Goal: Transaction & Acquisition: Purchase product/service

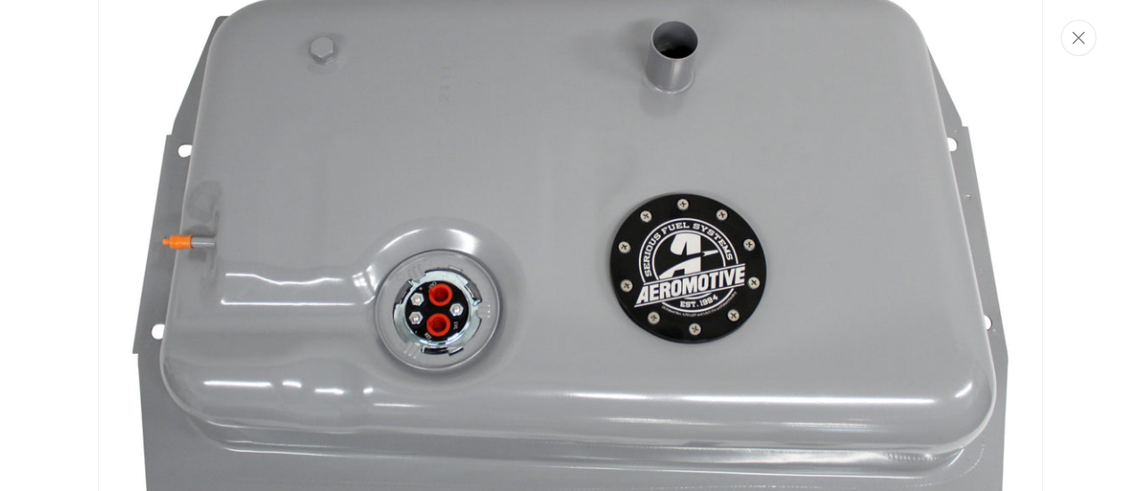
scroll to position [53, 0]
click at [1052, 206] on div "Media gallery" at bounding box center [570, 245] width 1141 height 491
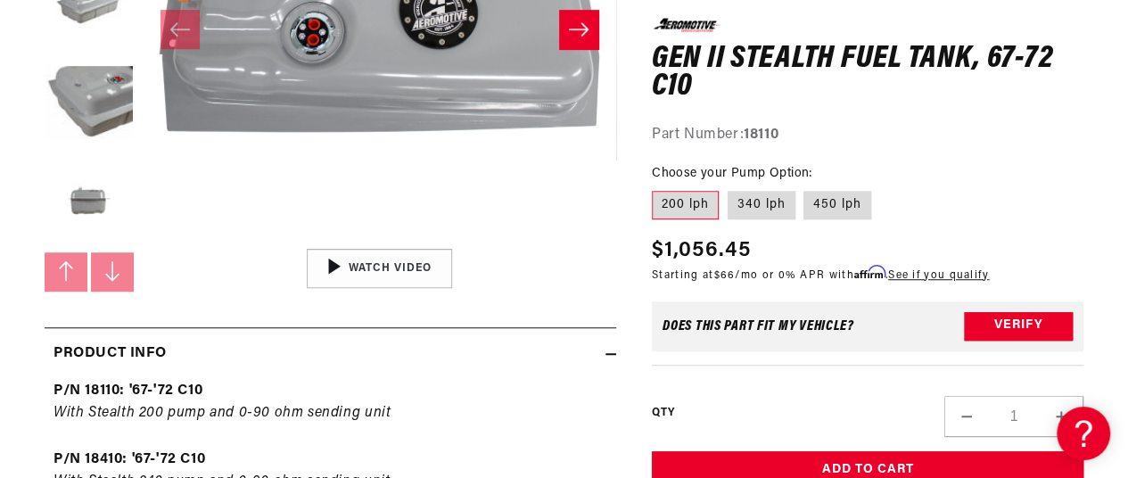
scroll to position [0, 0]
click at [336, 269] on div "29:22" at bounding box center [379, 269] width 270 height 152
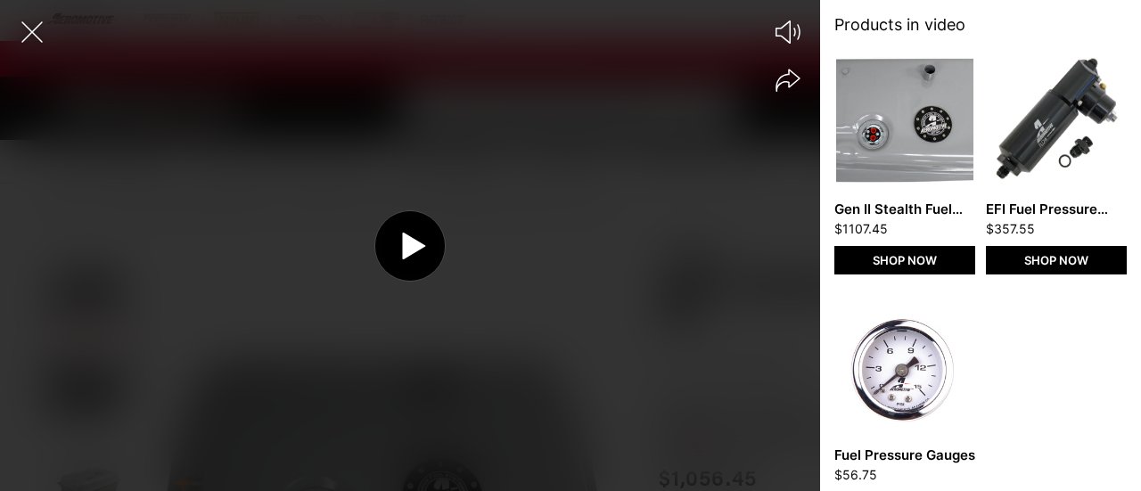
click at [421, 252] on circle at bounding box center [410, 246] width 70 height 70
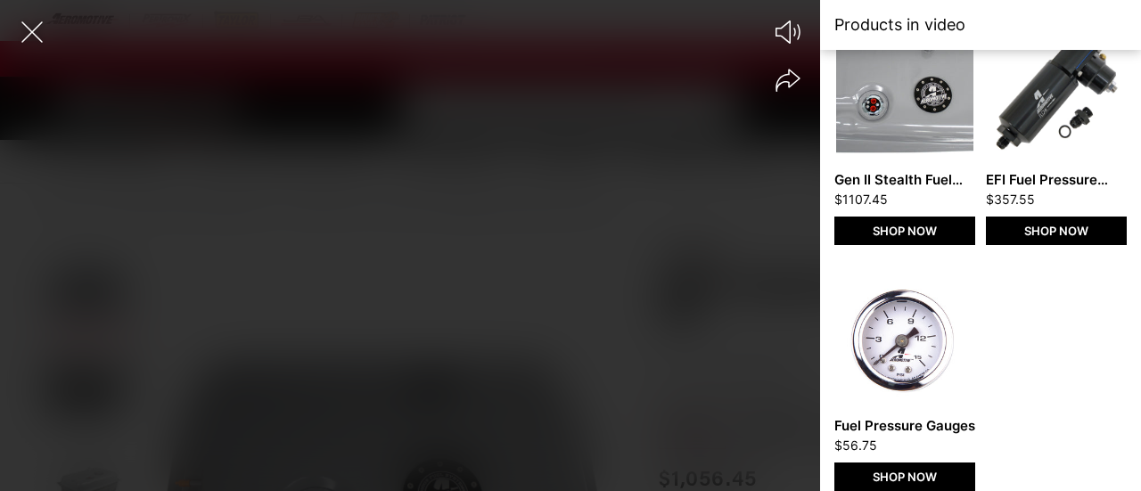
click at [579, 389] on div at bounding box center [410, 276] width 820 height 429
click at [781, 363] on div at bounding box center [410, 276] width 820 height 429
click at [501, 366] on div at bounding box center [410, 276] width 820 height 429
click at [505, 361] on div at bounding box center [410, 276] width 820 height 429
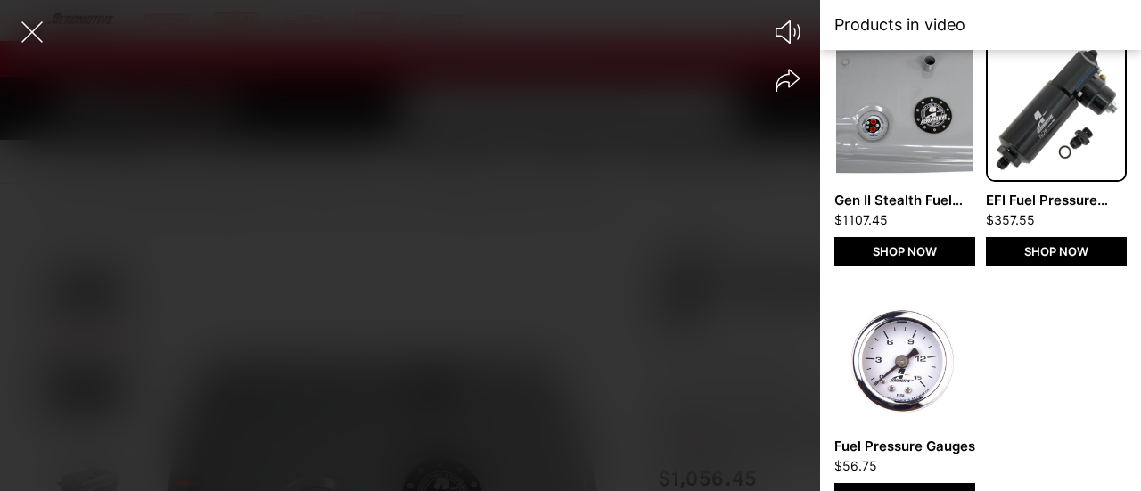
scroll to position [0, 0]
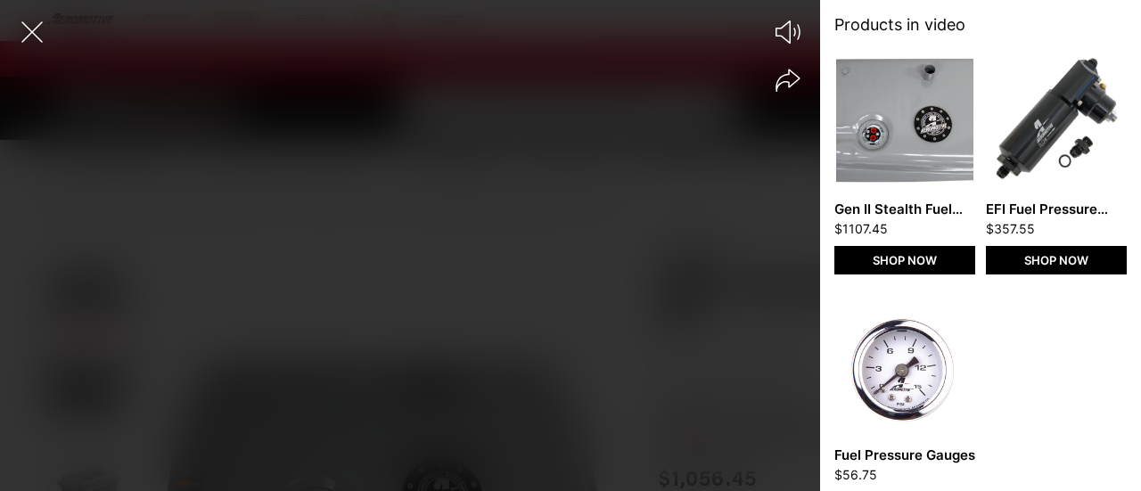
click at [442, 376] on div at bounding box center [410, 276] width 820 height 429
